Goal: Find specific page/section: Find specific page/section

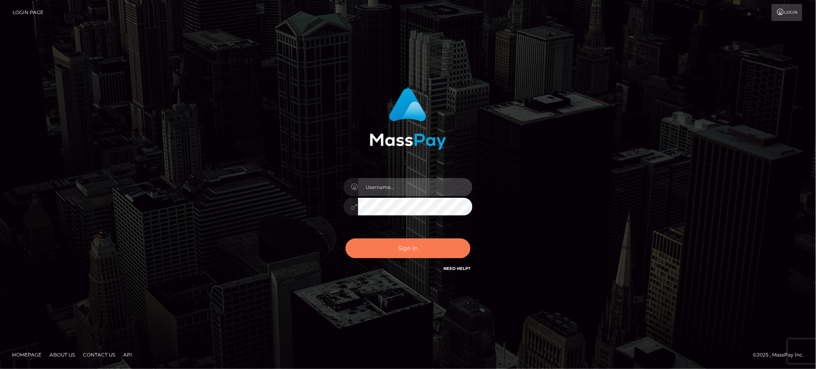
type input "Jiecel"
click at [85, 101] on div "Jiecel Sign in" at bounding box center [408, 185] width 816 height 326
click at [418, 247] on button "Sign in" at bounding box center [408, 248] width 125 height 20
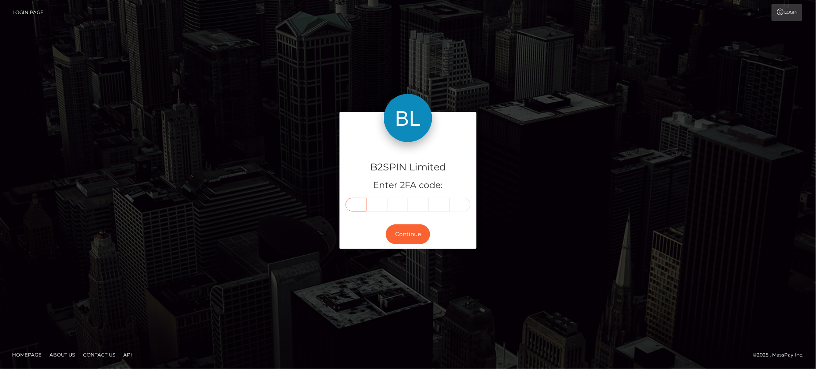
click at [363, 205] on input "text" at bounding box center [356, 205] width 21 height 14
type input "2"
type input "5"
type input "3"
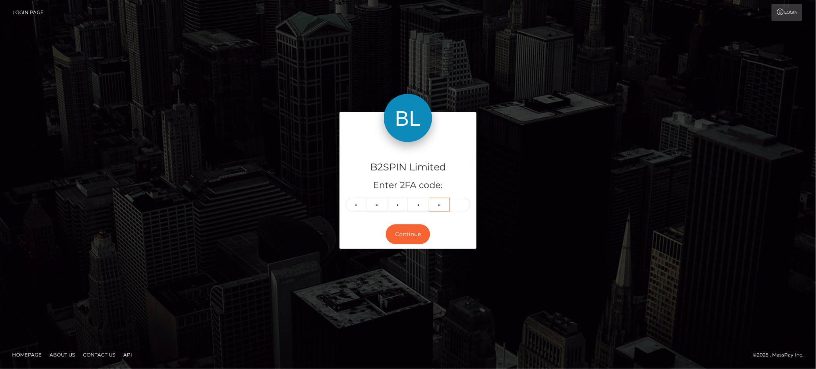
type input "0"
type input "7"
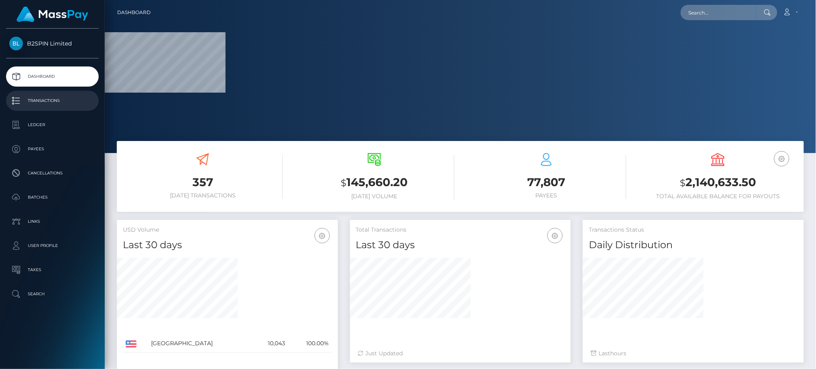
click at [49, 100] on p "Transactions" at bounding box center [52, 101] width 86 height 12
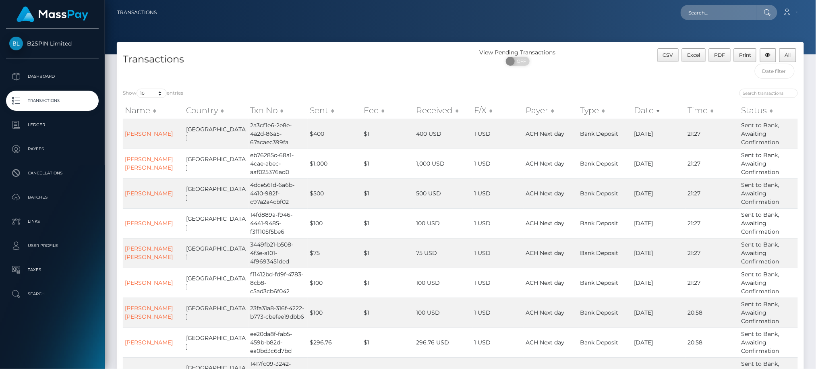
click at [154, 85] on div "Show 10 25 50 100 250 500 1,000 3,500 entries Name Country Txn No Sent Fee Rece…" at bounding box center [460, 266] width 687 height 367
click at [154, 95] on select "10 25 50 100 250 500 1,000 3,500" at bounding box center [152, 93] width 30 height 9
select select "3500"
click at [137, 89] on select "10 25 50 100 250 500 1,000 3,500" at bounding box center [152, 93] width 30 height 9
click at [520, 63] on span "OFF" at bounding box center [520, 61] width 20 height 9
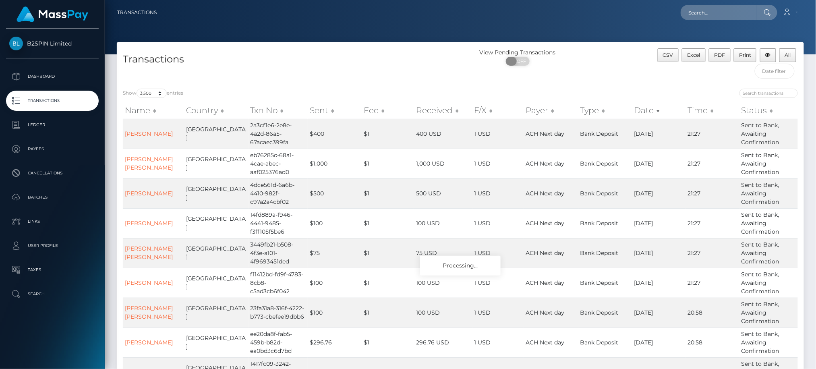
checkbox input "true"
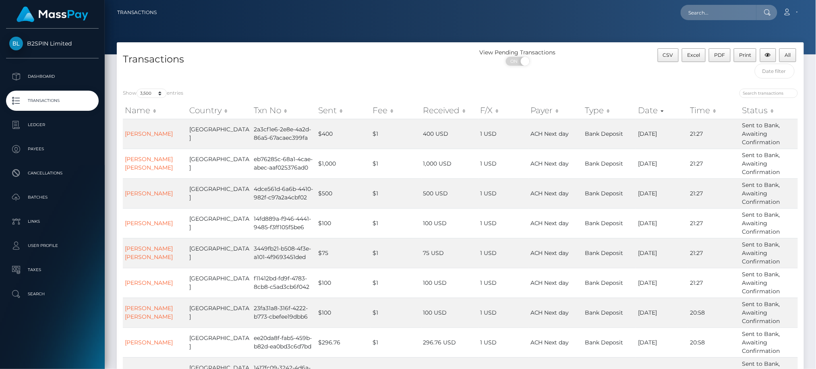
drag, startPoint x: 356, startPoint y: 35, endPoint x: 390, endPoint y: 70, distance: 49.3
click at [356, 35] on div at bounding box center [460, 27] width 711 height 54
click at [697, 58] on button "Excel" at bounding box center [694, 55] width 24 height 14
click at [732, 11] on input "text" at bounding box center [719, 12] width 76 height 15
paste input "18e1c410-7b0b-4c41-8451-212445f52640"
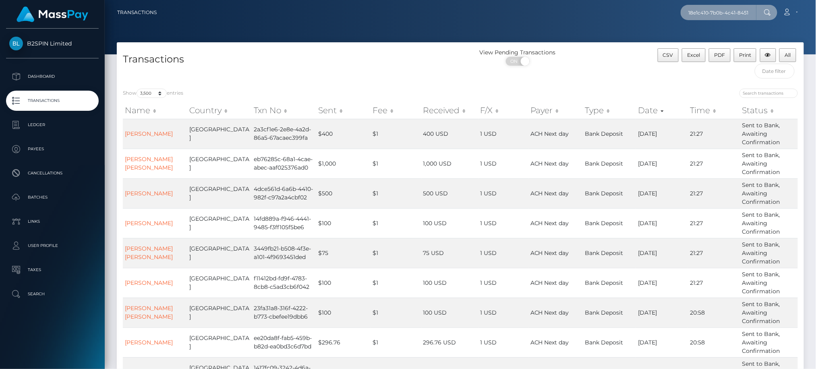
scroll to position [0, 33]
type input "18e1c410-7b0b-4c41-8451-212445f52640"
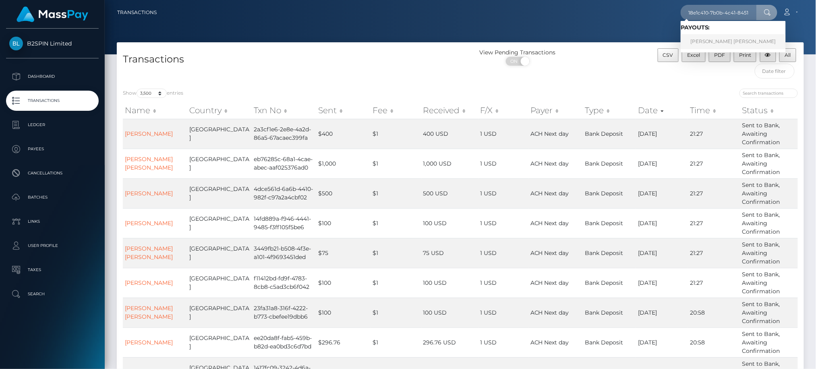
click at [707, 46] on link "WESLEY DAVID WISE" at bounding box center [733, 41] width 105 height 15
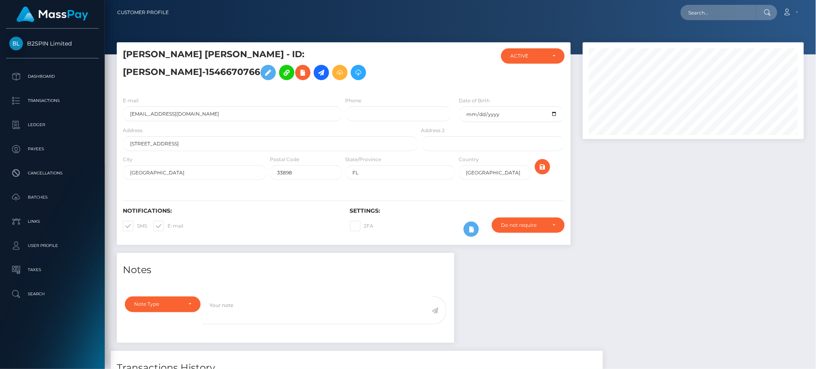
scroll to position [97, 221]
click at [702, 243] on div at bounding box center [693, 147] width 233 height 211
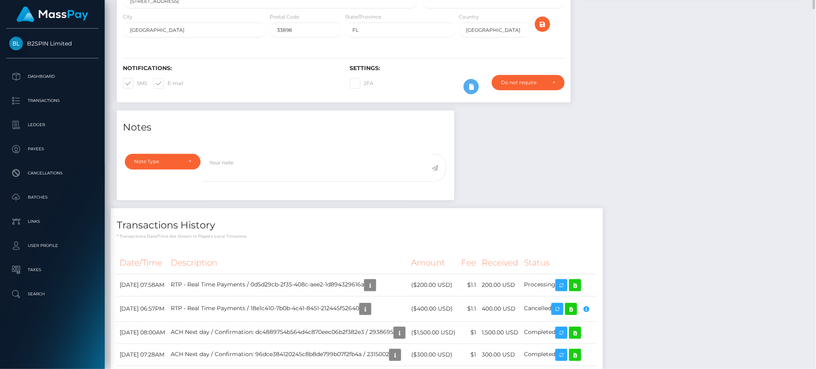
scroll to position [0, 0]
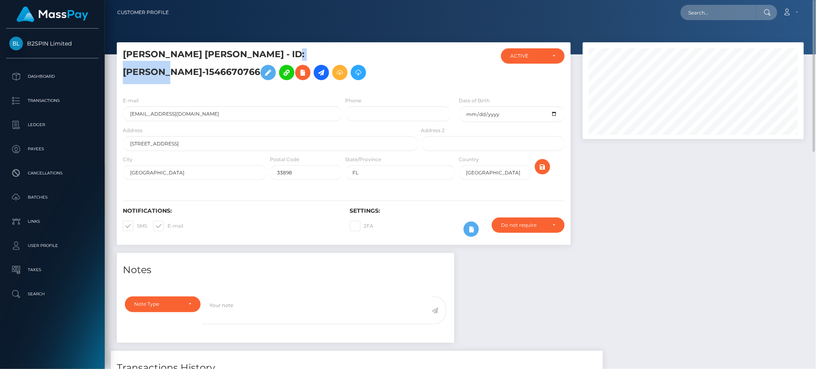
drag, startPoint x: 284, startPoint y: 56, endPoint x: 334, endPoint y: 58, distance: 50.4
click at [334, 58] on h5 "WESLEY DAVID WISE - ID: mcluck-1546670766" at bounding box center [268, 66] width 291 height 36
copy h5 "1546670766"
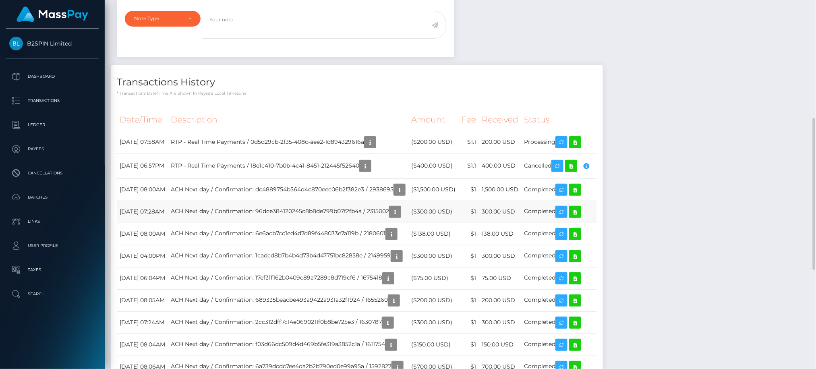
scroll to position [97, 221]
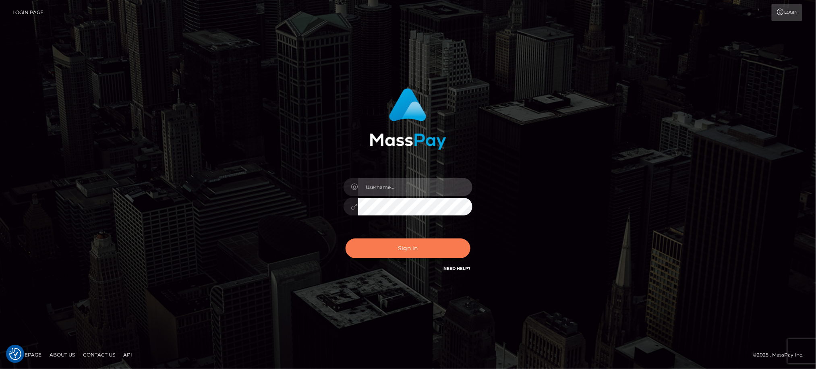
type input "Jiecel"
click at [412, 251] on button "Sign in" at bounding box center [408, 248] width 125 height 20
type input "Jiecel"
click at [396, 257] on button "Sign in" at bounding box center [408, 248] width 125 height 20
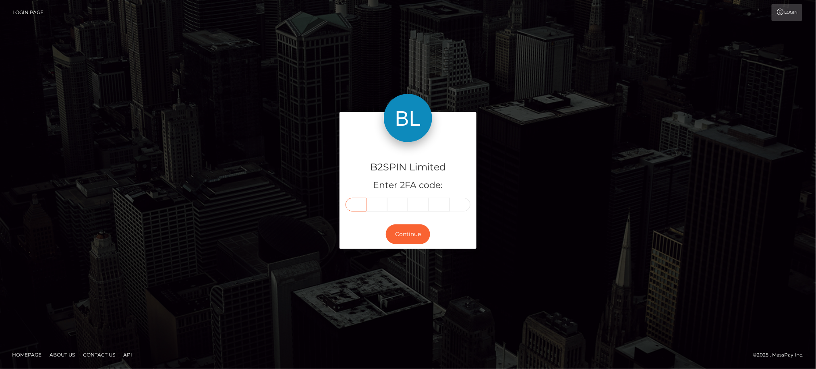
click at [348, 208] on input "text" at bounding box center [356, 205] width 21 height 14
type input "6"
type input "7"
type input "3"
type input "0"
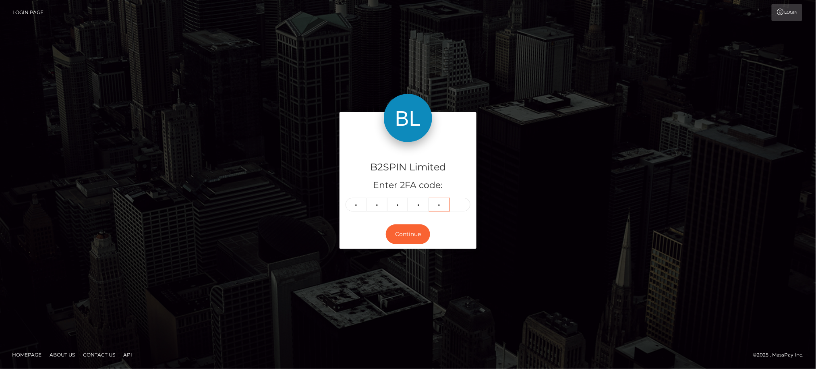
type input "7"
type input "9"
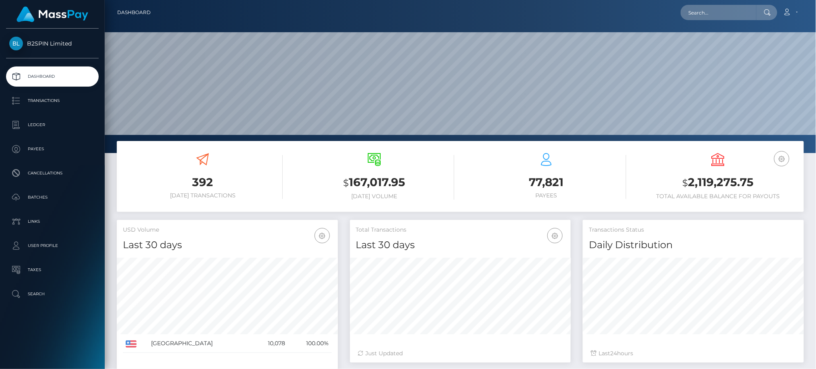
scroll to position [143, 221]
click at [728, 10] on input "text" at bounding box center [719, 12] width 76 height 15
paste input "3253367"
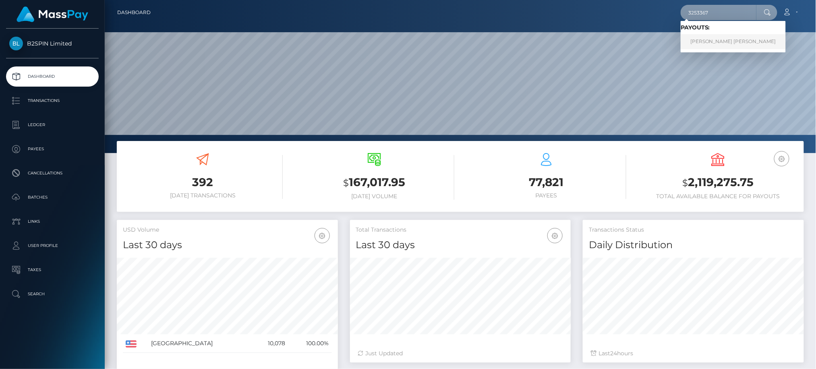
type input "3253367"
click at [700, 39] on link "ANDREW REKSMY CHHEM" at bounding box center [733, 41] width 105 height 15
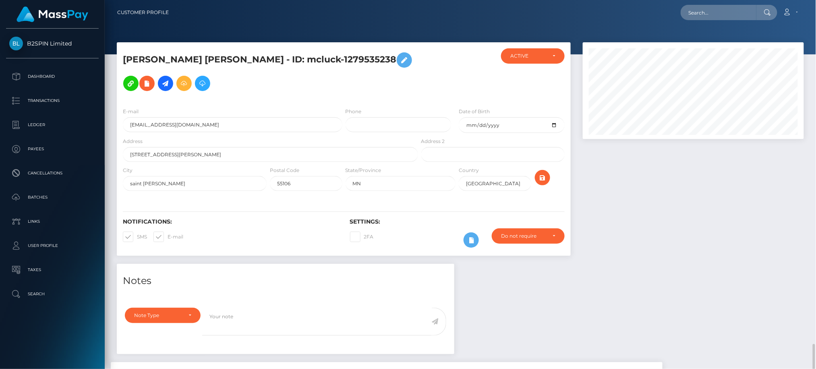
scroll to position [97, 221]
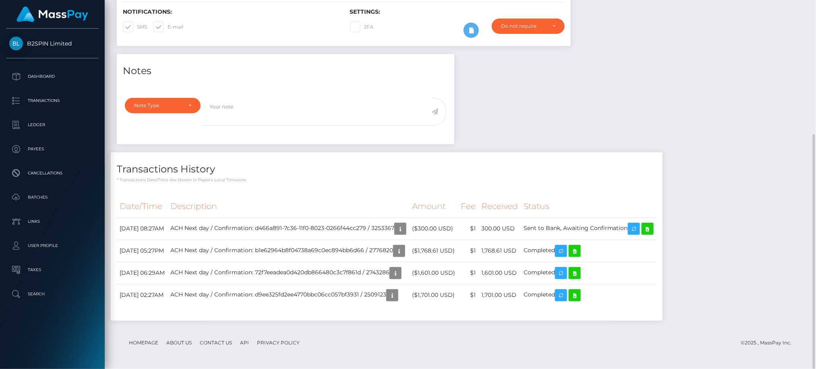
click at [756, 280] on div "Notes Note Type Compliance Clear Compliance General Note Type" at bounding box center [460, 191] width 699 height 275
